Goal: Task Accomplishment & Management: Manage account settings

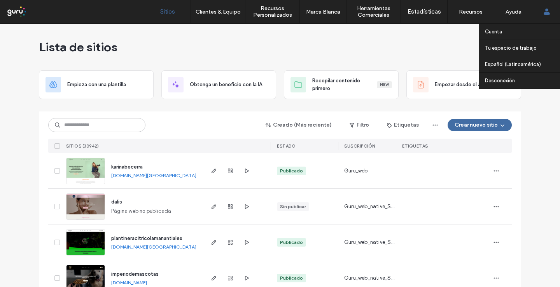
click at [556, 11] on div "Cuenta Tu espacio de trabajo [DOMAIN_NAME] [DOMAIN_NAME] [DOMAIN_NAME] [DOMAIN_…" at bounding box center [545, 11] width 27 height 23
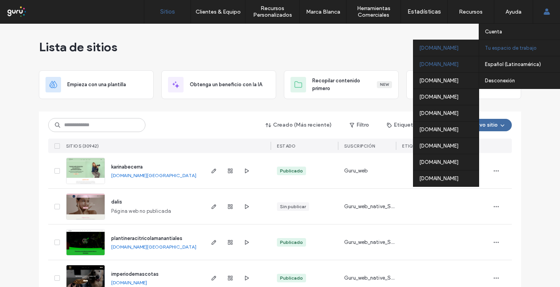
click at [433, 65] on div "[DOMAIN_NAME]" at bounding box center [445, 64] width 65 height 16
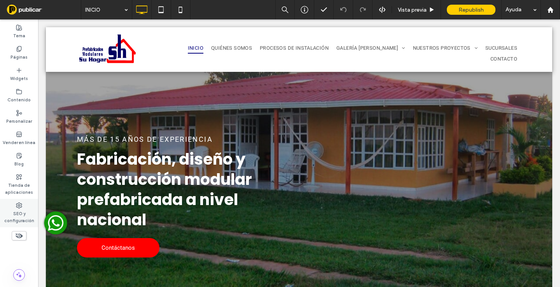
click at [13, 204] on div "SEO y configuración" at bounding box center [19, 213] width 38 height 28
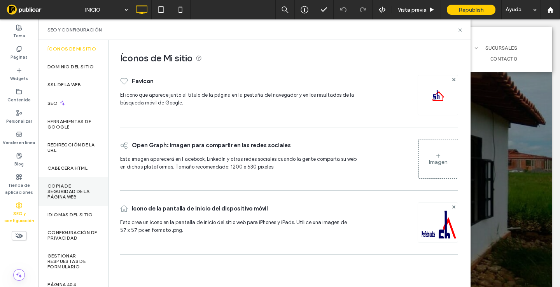
click at [84, 192] on label "Copia de seguridad de la página web" at bounding box center [72, 191] width 51 height 16
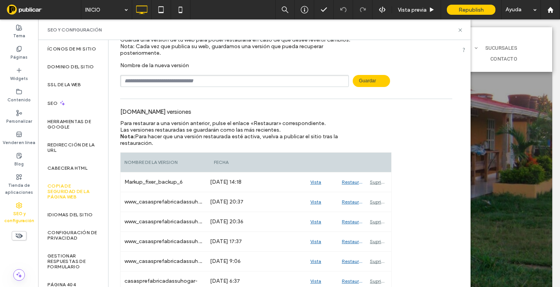
scroll to position [37, 0]
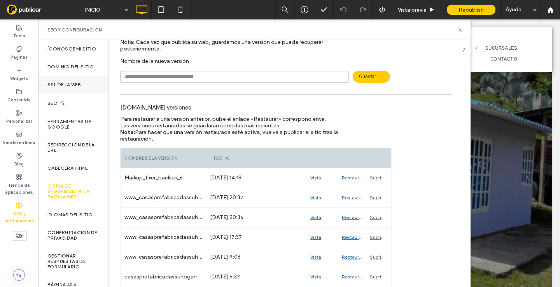
click at [81, 87] on label "SSL de la web" at bounding box center [63, 84] width 33 height 5
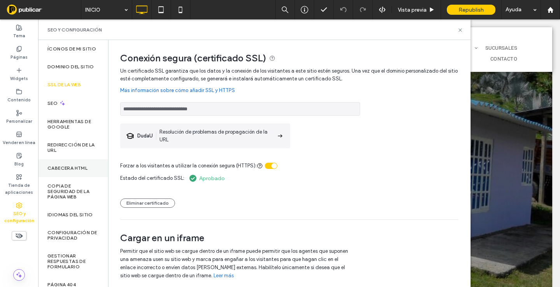
click at [78, 171] on label "CABECERA HTML" at bounding box center [67, 168] width 40 height 5
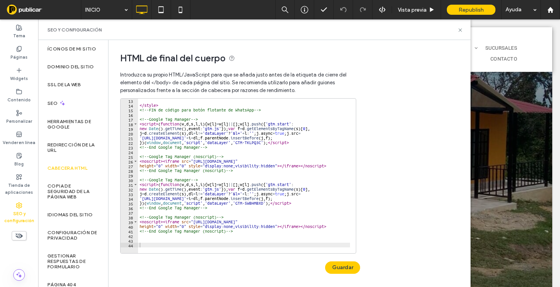
scroll to position [39, 0]
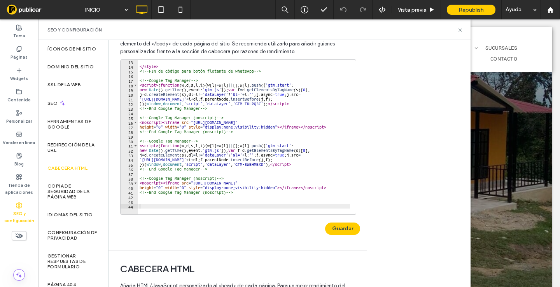
click at [253, 200] on div "</ style > <!-- FIN de código para botón flotante de WhatsApp --> <!-- Google T…" at bounding box center [308, 138] width 341 height 158
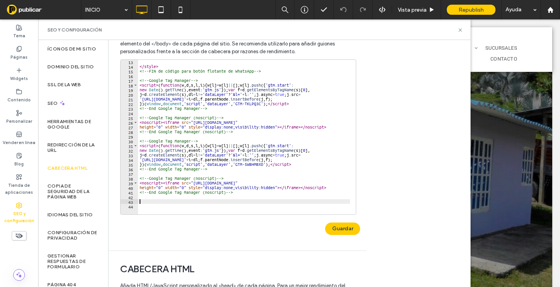
paste textarea "Cursor at row 43"
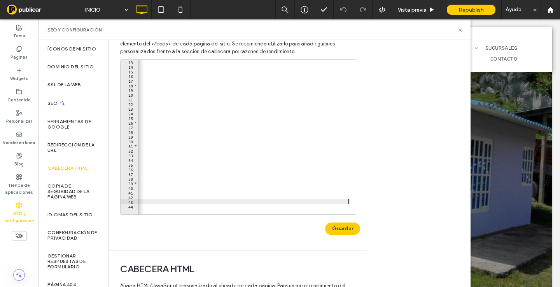
scroll to position [0, 862]
click at [347, 227] on button "Guardar" at bounding box center [342, 229] width 35 height 12
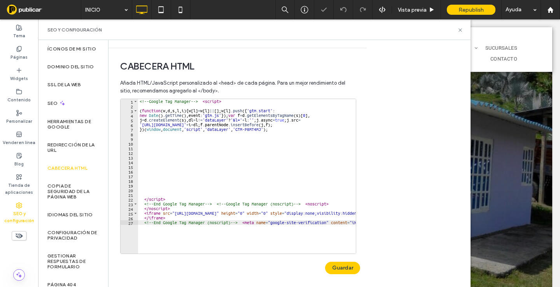
scroll to position [245, 0]
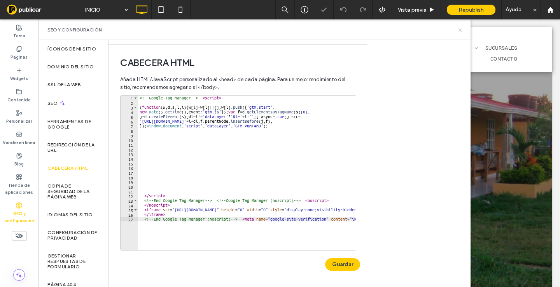
click at [461, 30] on icon at bounding box center [460, 30] width 6 height 6
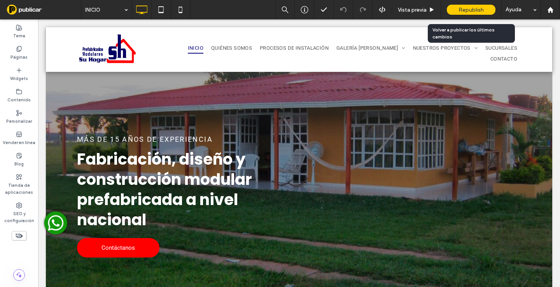
click at [464, 9] on span "Republish" at bounding box center [470, 10] width 25 height 7
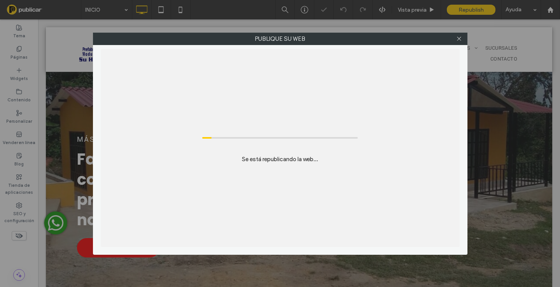
scroll to position [0, 0]
